Goal: Transaction & Acquisition: Obtain resource

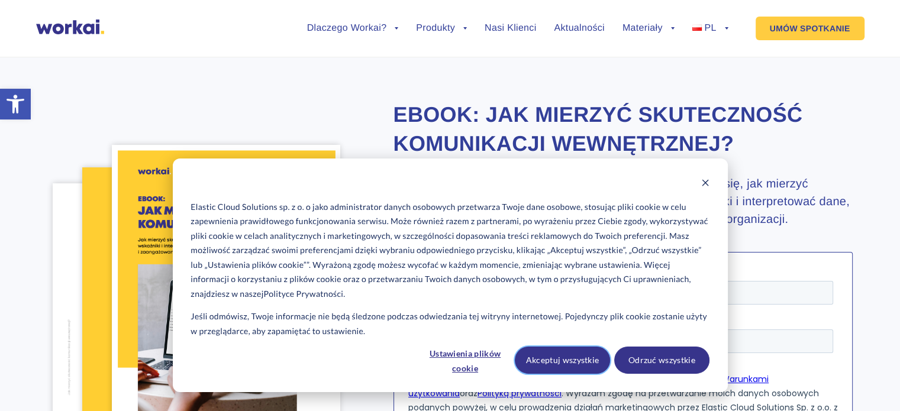
click at [545, 363] on button "Akceptuj wszystkie" at bounding box center [562, 360] width 95 height 27
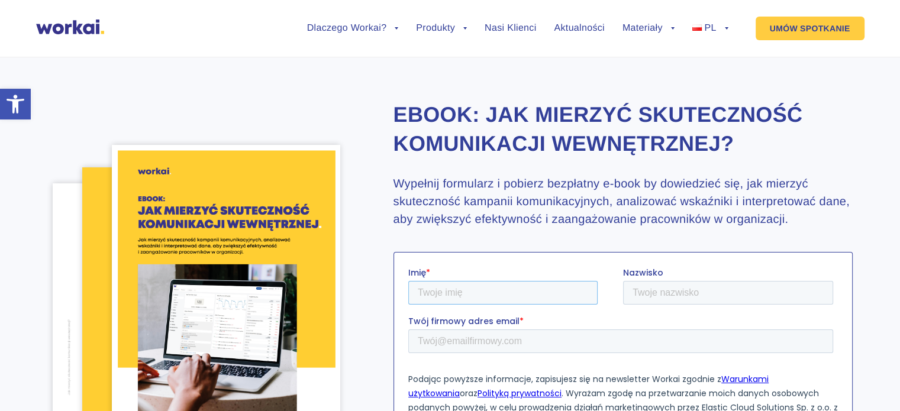
click at [473, 295] on input "Imię *" at bounding box center [502, 293] width 189 height 24
type input "Remigiusz"
click at [642, 292] on input "Nazwisko" at bounding box center [728, 293] width 210 height 24
type input "Krok"
click at [497, 348] on input "Twój firmowy adres email *" at bounding box center [620, 342] width 425 height 24
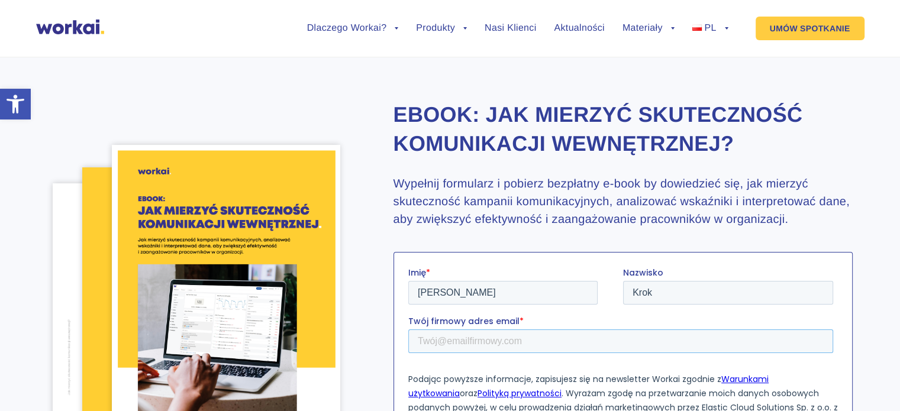
type input "remigiusz.krok@gmail.com"
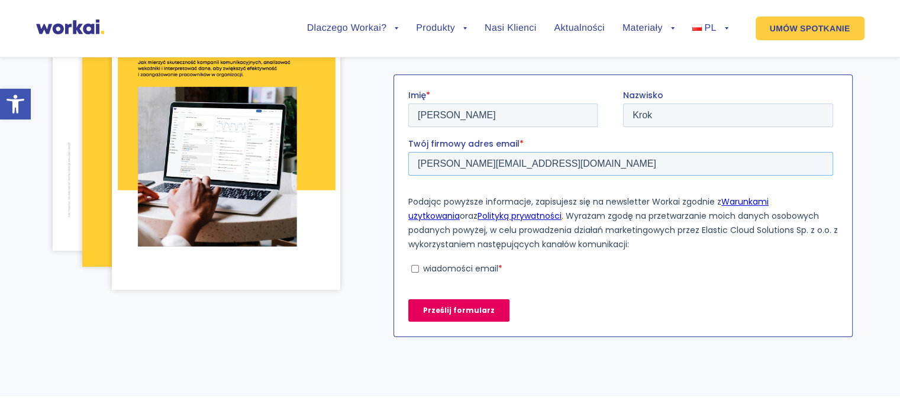
scroll to position [182, 0]
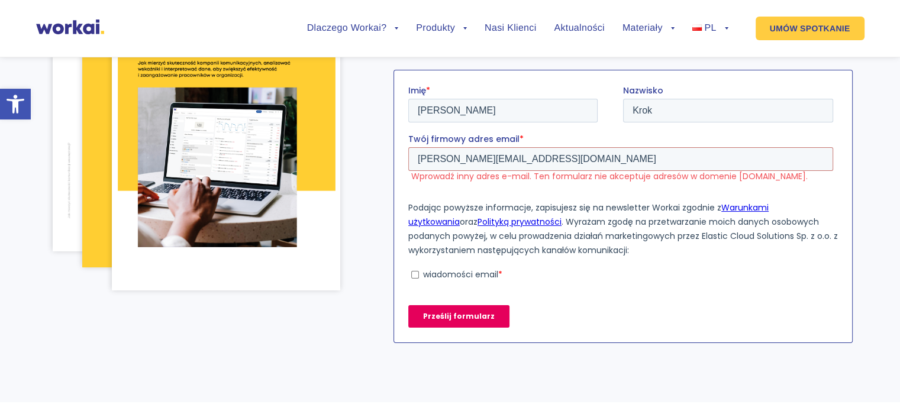
click at [421, 275] on label "wiadomości email *" at bounding box center [622, 274] width 422 height 11
click at [418, 275] on input "wiadomości email *" at bounding box center [415, 275] width 8 height 8
checkbox input "true"
drag, startPoint x: 534, startPoint y: 156, endPoint x: 489, endPoint y: 154, distance: 45.0
click at [489, 154] on input "remigiusz.krok@gmail.com" at bounding box center [620, 159] width 425 height 24
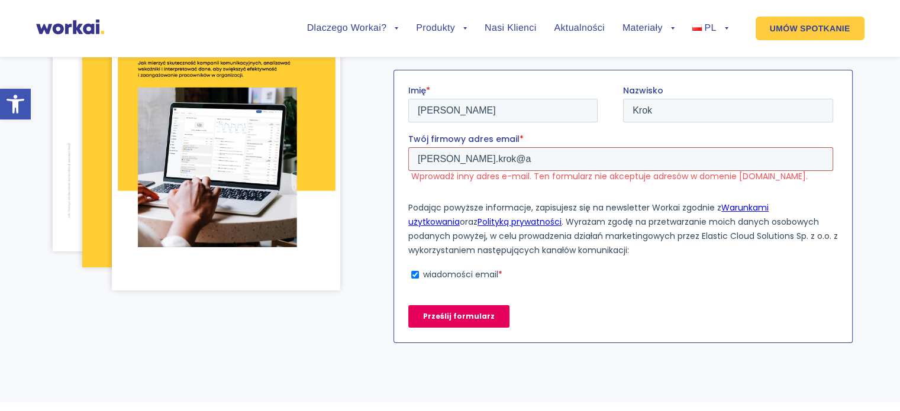
scroll to position [178, 0]
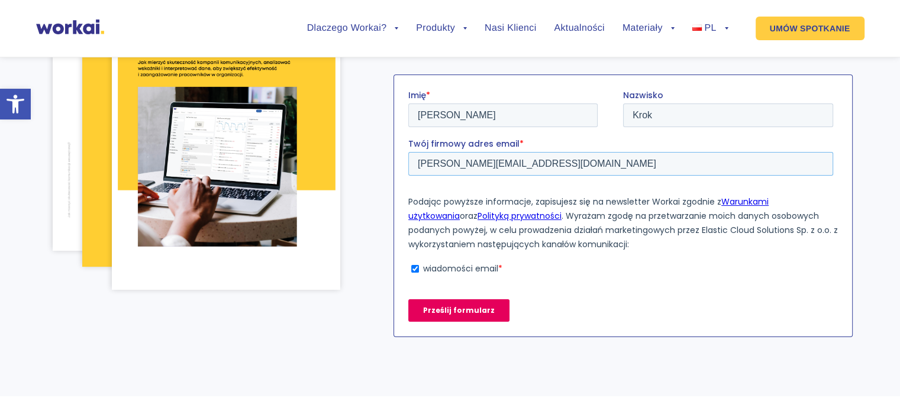
type input "remigiusz.krok@adwent.pl"
click at [471, 310] on input "Prześlij formularz" at bounding box center [458, 311] width 101 height 22
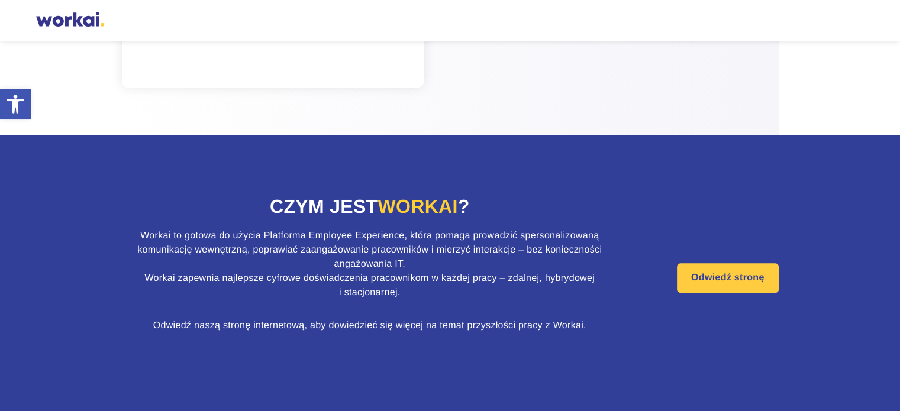
scroll to position [92, 0]
